Goal: Find specific page/section: Find specific page/section

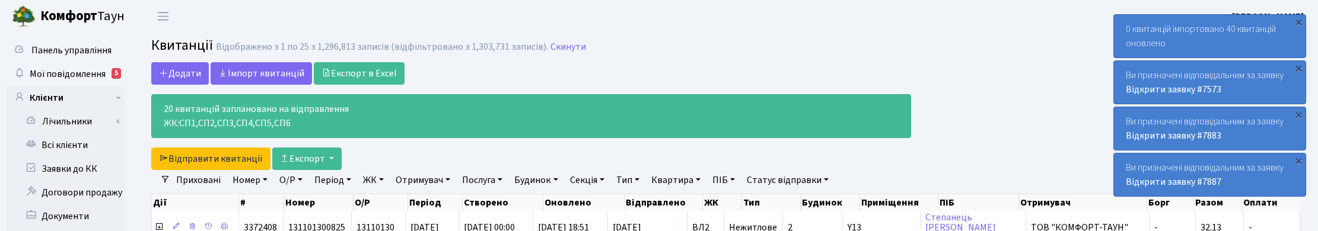
select select "25"
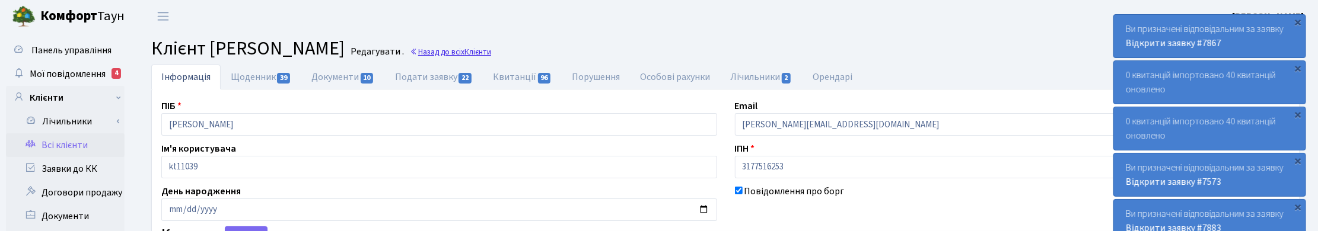
click at [491, 52] on link "Назад до всіх Клієнти" at bounding box center [450, 51] width 81 height 11
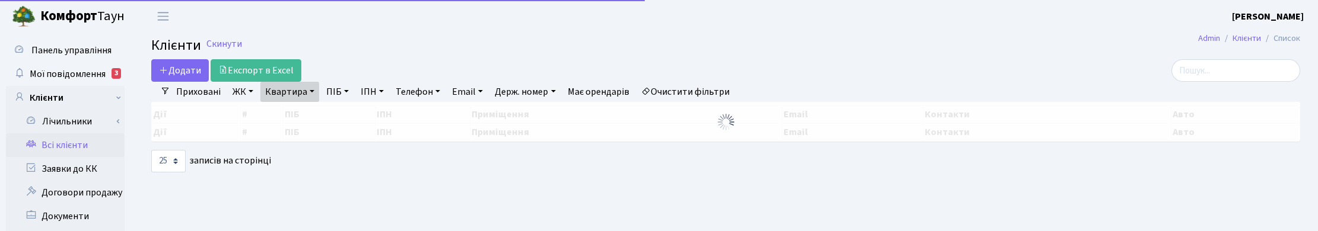
select select "25"
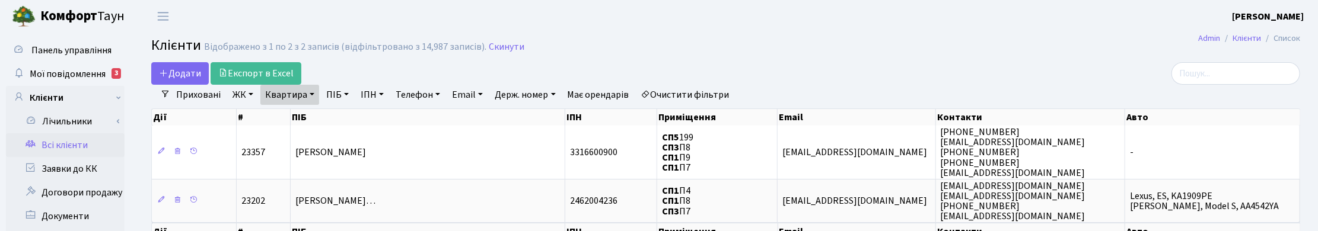
click at [310, 90] on link "Квартира" at bounding box center [289, 95] width 59 height 20
click at [291, 114] on input "П8" at bounding box center [295, 118] width 69 height 23
type input "П"
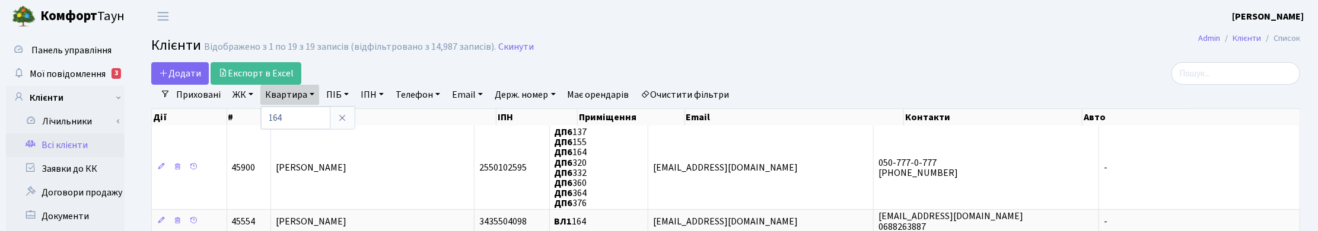
click at [238, 94] on link "ЖК" at bounding box center [243, 95] width 30 height 20
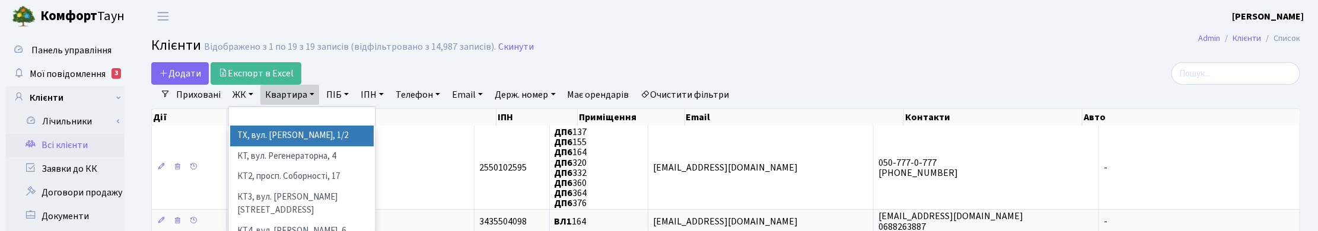
click at [242, 137] on li "ТХ, вул. Ділова, 1/2" at bounding box center [301, 136] width 143 height 21
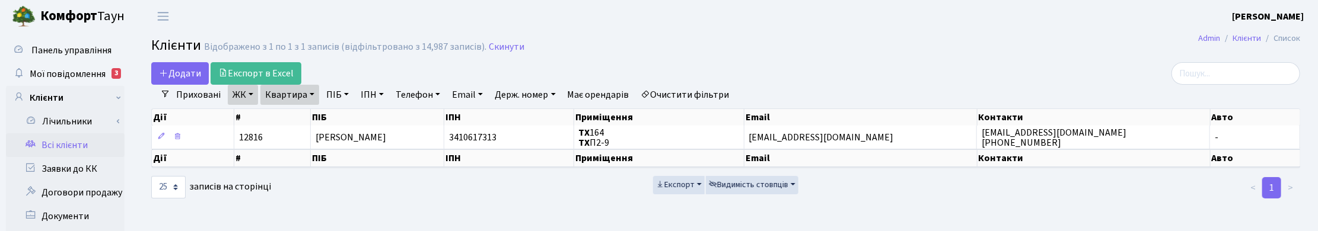
click at [306, 97] on link "Квартира" at bounding box center [289, 95] width 59 height 20
click at [292, 119] on input "164" at bounding box center [295, 118] width 69 height 23
type input "1"
type input "2-219"
click at [247, 97] on link "ЖК" at bounding box center [243, 95] width 30 height 20
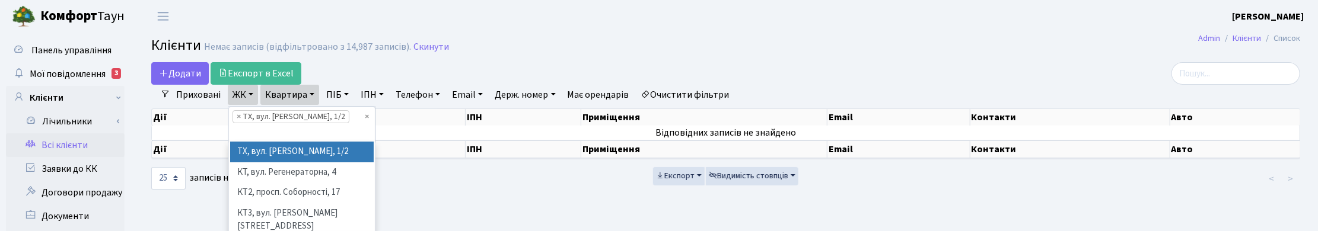
click at [241, 117] on li "× ТХ, вул. Ділова, 1/2" at bounding box center [290, 116] width 117 height 13
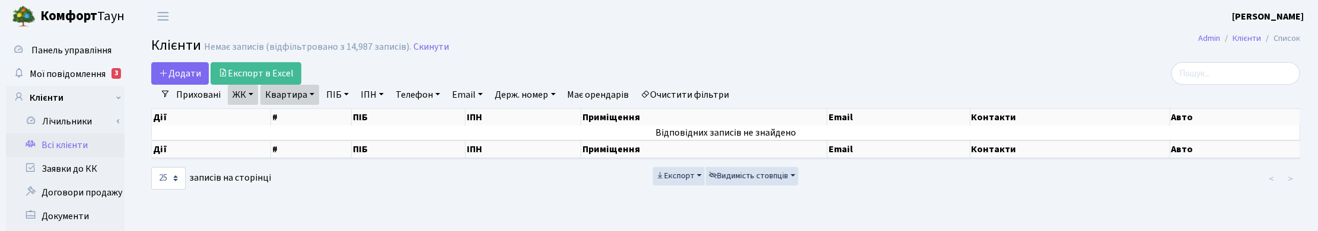
click at [250, 96] on link "ЖК" at bounding box center [243, 95] width 30 height 20
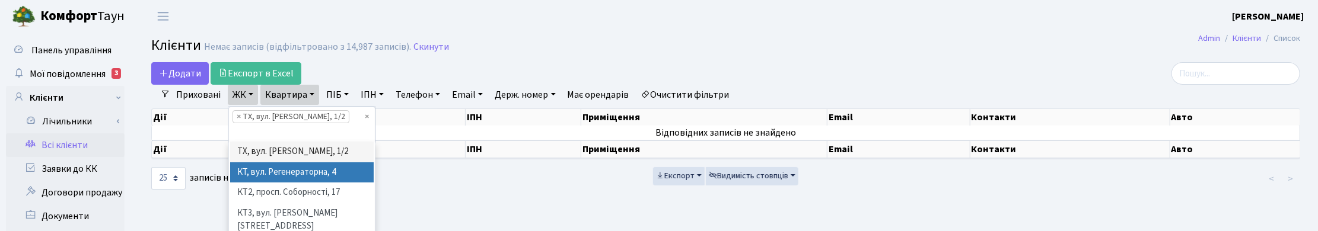
click at [267, 162] on li "КТ, вул. Регенераторна, 4" at bounding box center [301, 172] width 143 height 21
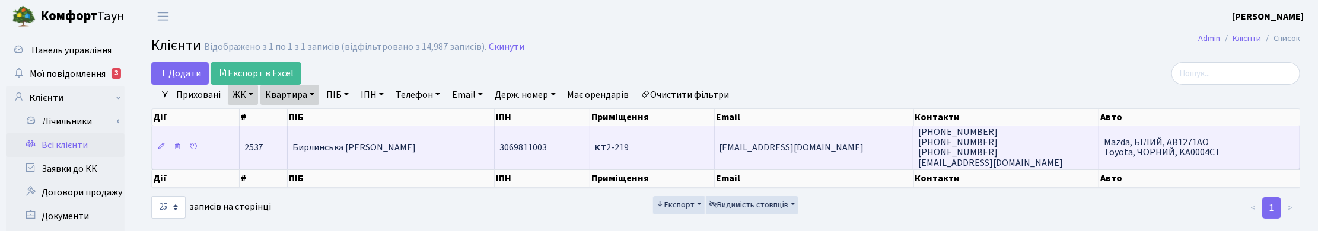
click at [378, 146] on span "Бирлинська Ліна Василівна" at bounding box center [353, 147] width 123 height 13
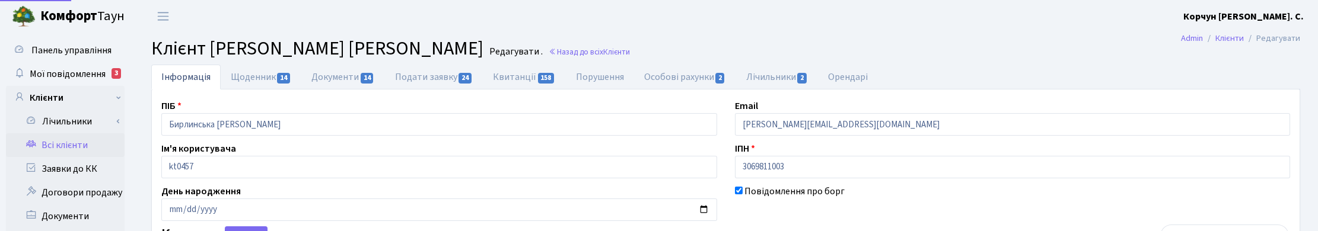
select select "25"
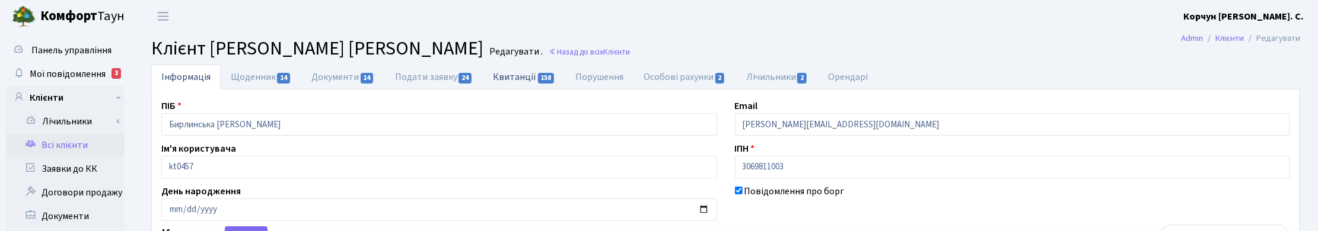
click at [515, 81] on link "Квитанції 158" at bounding box center [524, 77] width 82 height 24
select select "25"
